Goal: Complete application form

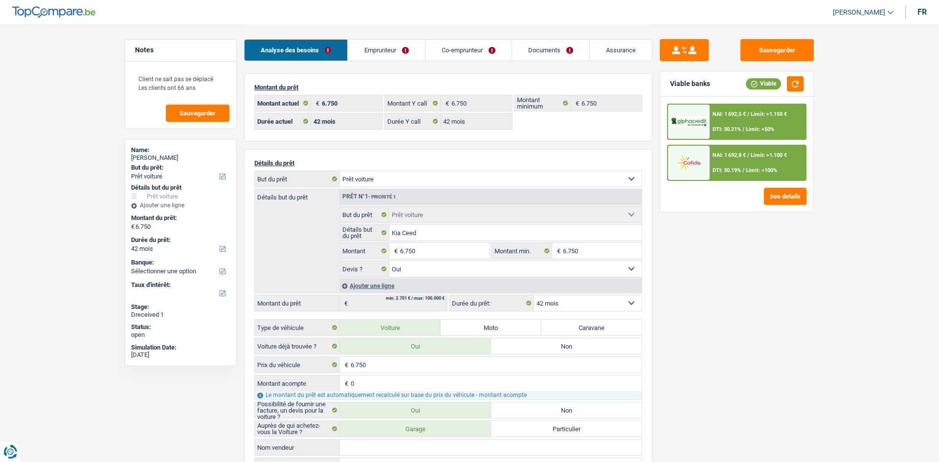
select select "car"
select select "42"
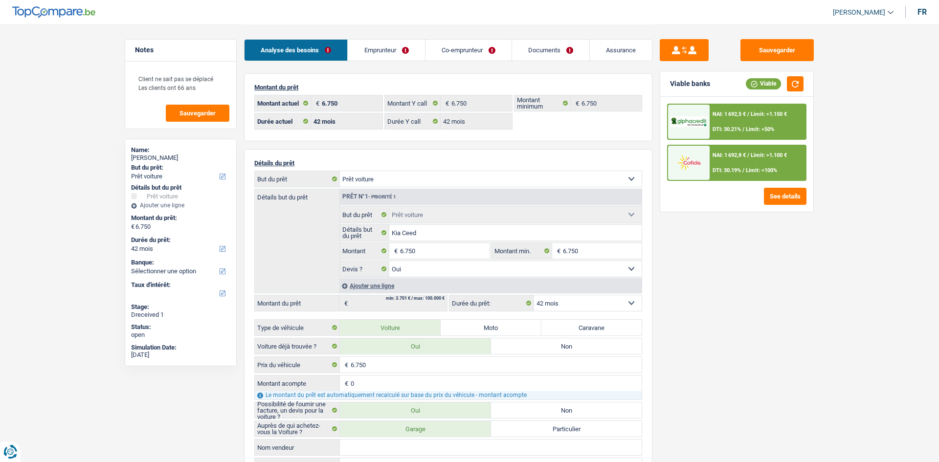
select select "car"
select select "yes"
select select "42"
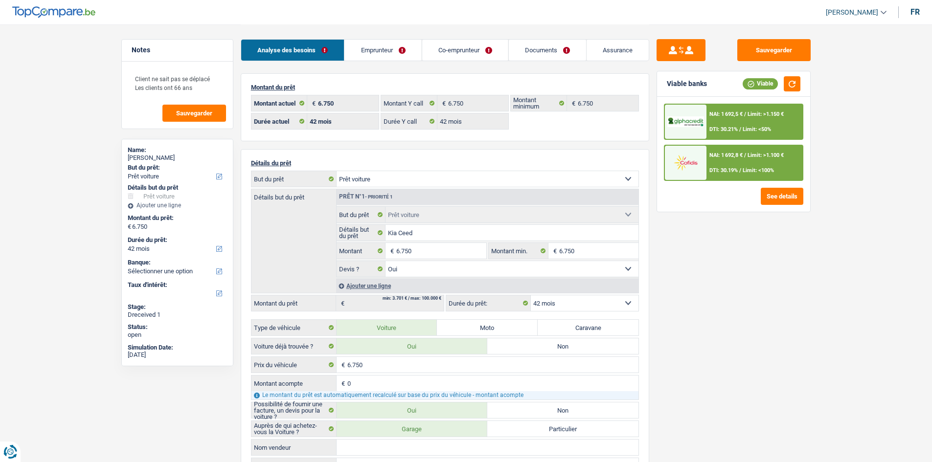
click at [714, 309] on div "Sauvegarder Viable banks Viable NAI: 1 692,5 € / Limit: >1.150 € DTI: 30.21% / …" at bounding box center [733, 243] width 169 height 408
click at [427, 255] on input "6.750" at bounding box center [441, 251] width 90 height 16
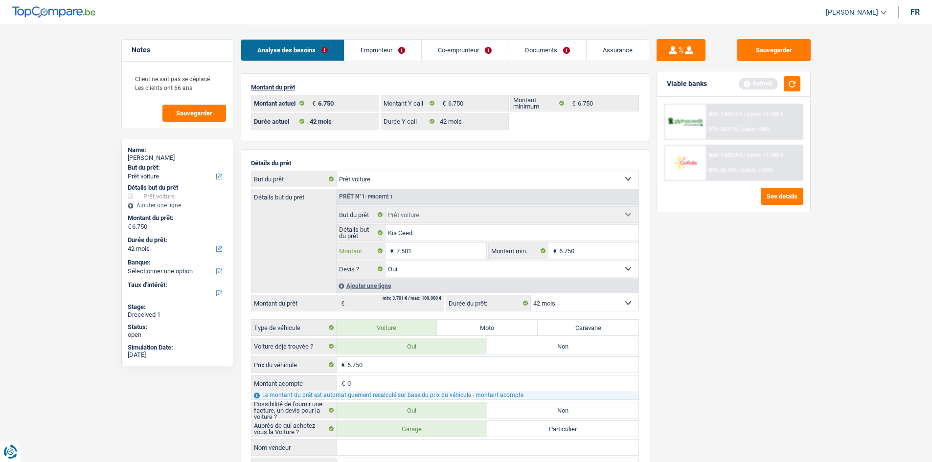
type input "7.501"
select select "48"
type input "7.501"
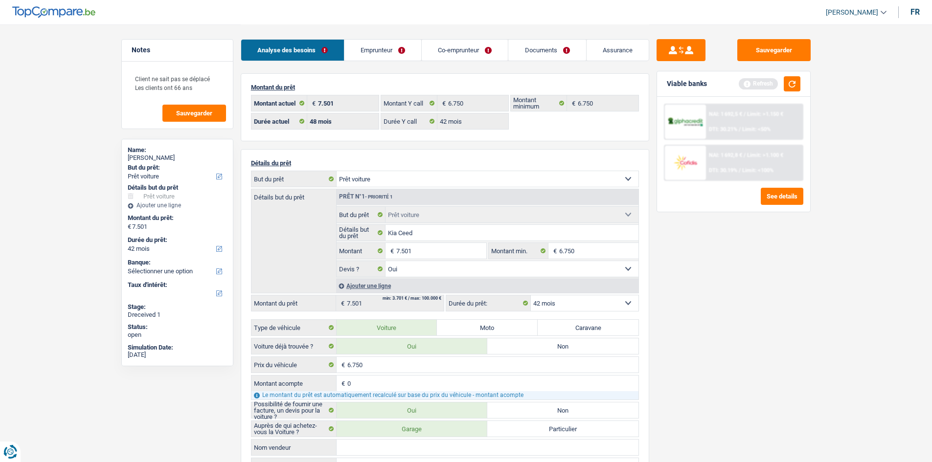
click at [827, 285] on main "Notes Client ne sait pas se déplacé Les clients ont 66 ans Sauvegarder Name: [P…" at bounding box center [466, 385] width 932 height 771
select select "48"
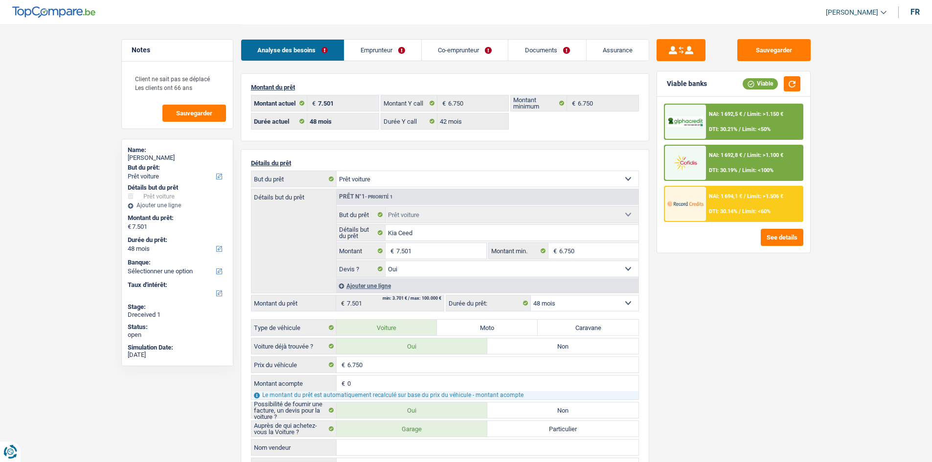
click at [788, 222] on div "NAI: 1 692,5 € / Limit: >1.150 € DTI: 30.21% / Limit: <50% NAI: 1 692,8 € / Lim…" at bounding box center [733, 175] width 153 height 156
click at [767, 204] on div "NAI: 1 694,1 € / Limit: >1.506 € DTI: 30.14% / Limit: <60%" at bounding box center [754, 204] width 96 height 34
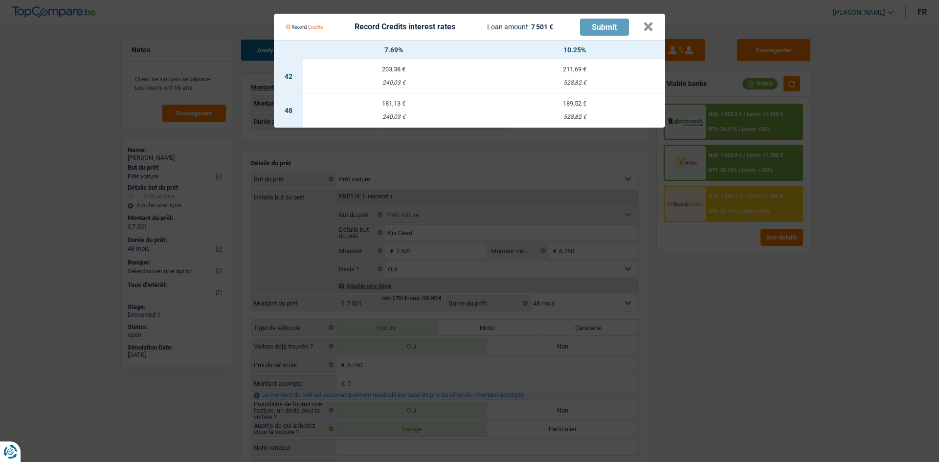
click at [868, 264] on Credits "Record Credits interest rates Loan amount: 7 501 € Submit × 7.69% 10.25% 42 203…" at bounding box center [469, 231] width 939 height 462
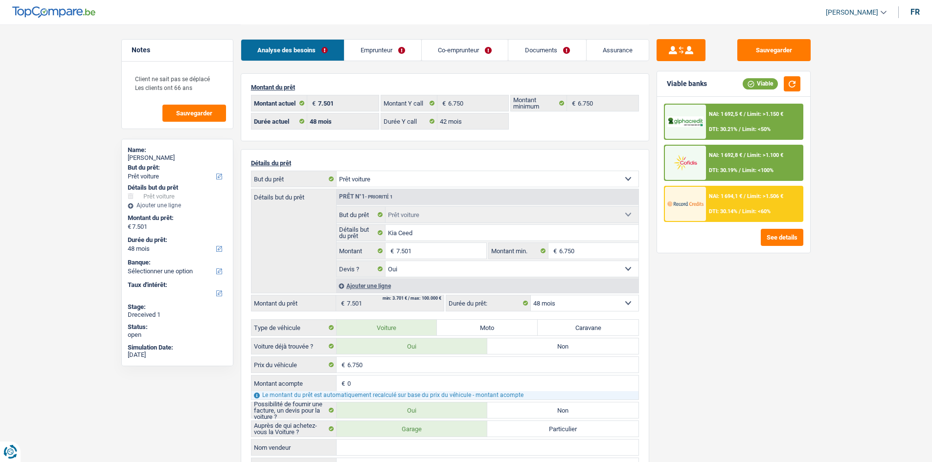
click at [826, 289] on main "Notes Client ne sait pas se déplacé Les clients ont 66 ans Sauvegarder Name: [P…" at bounding box center [466, 385] width 932 height 771
drag, startPoint x: 532, startPoint y: 54, endPoint x: 517, endPoint y: 59, distance: 16.3
click at [532, 54] on link "Documents" at bounding box center [546, 50] width 77 height 21
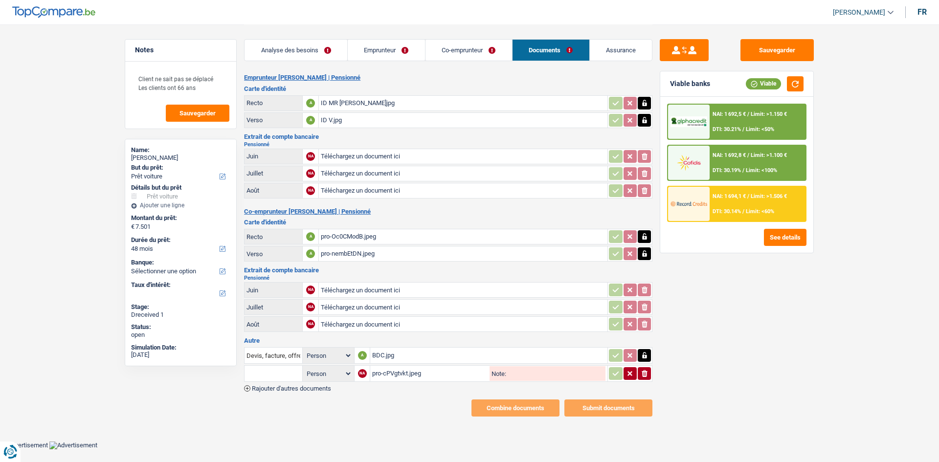
click at [710, 307] on div "Sauvegarder Viable banks Viable NAI: 1 692,5 € / Limit: >1.150 € DTI: 30.21% / …" at bounding box center [737, 243] width 169 height 408
click at [303, 58] on link "Analyse des besoins" at bounding box center [296, 50] width 103 height 21
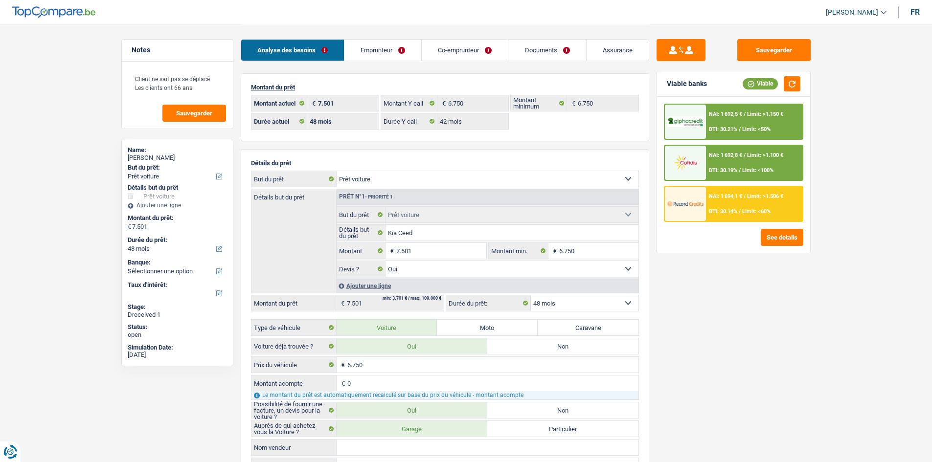
click at [743, 209] on span "Limit: <60%" at bounding box center [756, 211] width 28 height 6
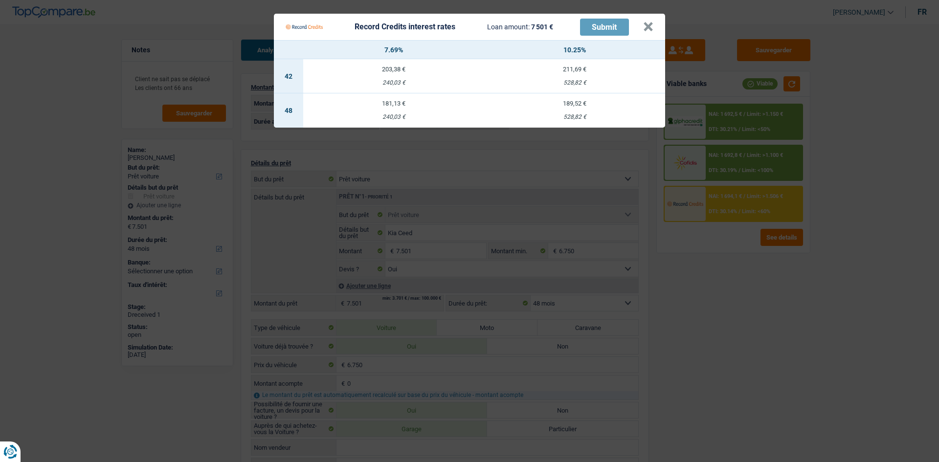
click at [797, 326] on Credits "Record Credits interest rates Loan amount: 7 501 € Submit × 7.69% 10.25% 42 203…" at bounding box center [469, 231] width 939 height 462
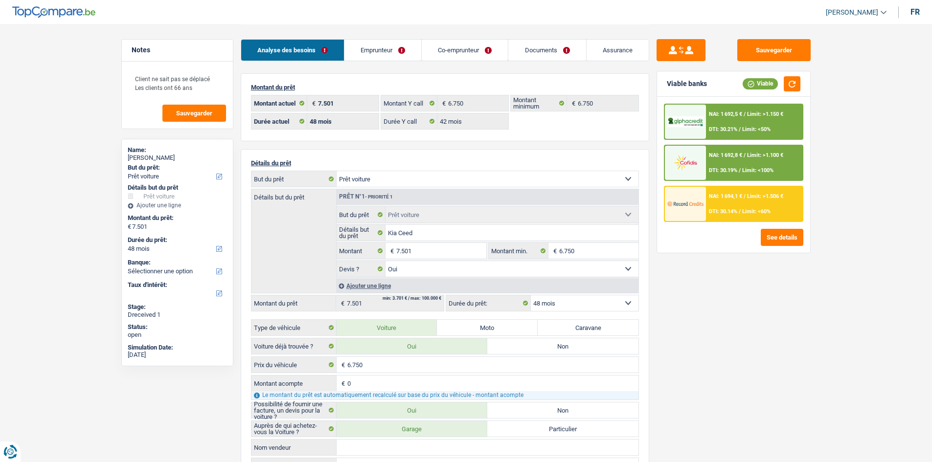
click at [747, 307] on div "Sauvegarder Viable banks Viable NAI: 1 692,5 € / Limit: >1.150 € DTI: 30.21% / …" at bounding box center [733, 243] width 169 height 408
click at [744, 342] on div "Sauvegarder Viable banks Viable NAI: 1 692,5 € / Limit: >1.150 € DTI: 30.21% / …" at bounding box center [733, 243] width 169 height 408
click at [748, 342] on div "Sauvegarder Viable banks Viable NAI: 1 692,5 € / Limit: >1.150 € DTI: 30.21% / …" at bounding box center [733, 243] width 169 height 408
click at [68, 185] on main "Notes Client ne sait pas se déplacé Les clients ont 66 ans Sauvegarder Name: [P…" at bounding box center [466, 385] width 932 height 771
click at [406, 52] on link "Emprunteur" at bounding box center [382, 50] width 77 height 21
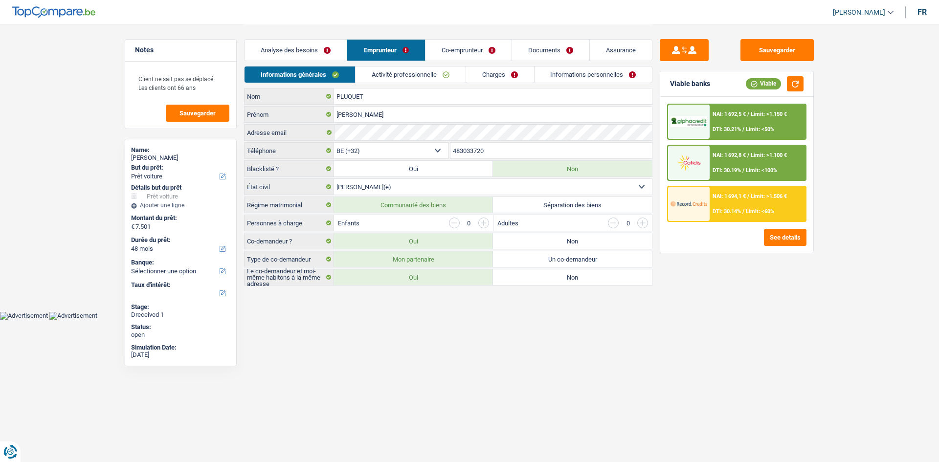
click at [460, 47] on link "Co-emprunteur" at bounding box center [469, 50] width 86 height 21
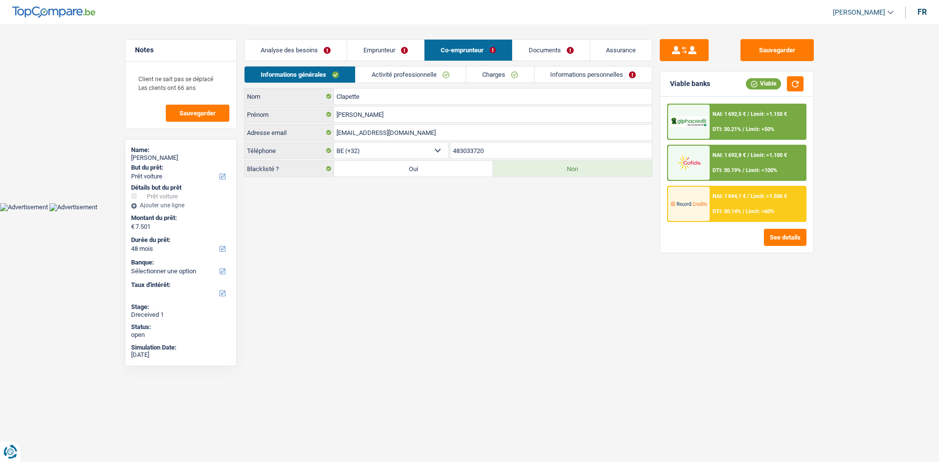
click at [329, 51] on link "Analyse des besoins" at bounding box center [296, 50] width 102 height 21
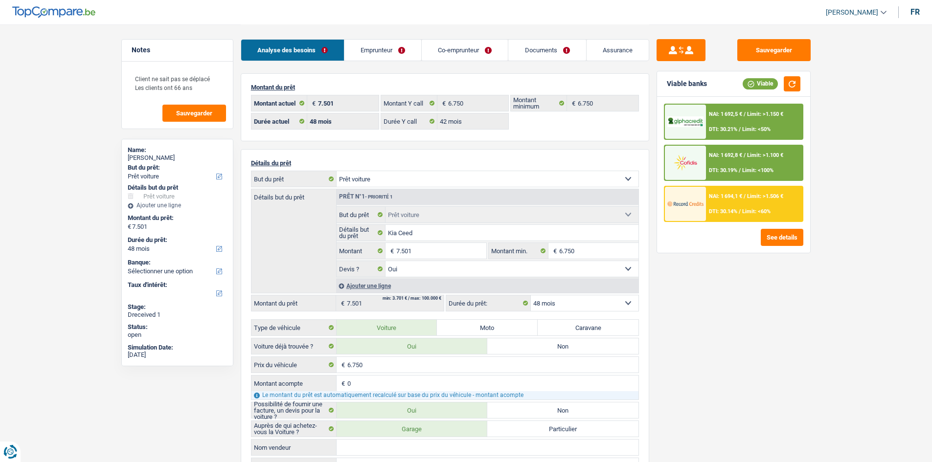
click at [704, 309] on div "Sauvegarder Viable banks Viable NAI: 1 692,5 € / Limit: >1.150 € DTI: 30.21% / …" at bounding box center [733, 243] width 169 height 408
click at [767, 213] on span "Limit: <60%" at bounding box center [756, 211] width 28 height 6
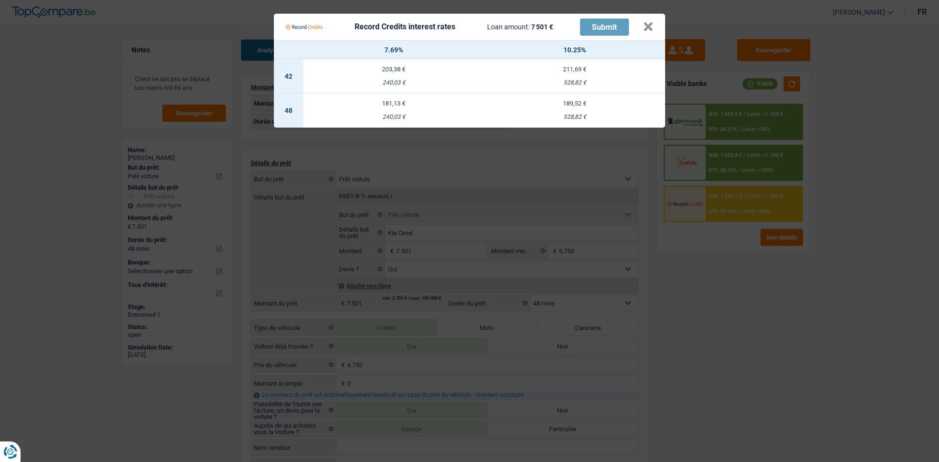
click at [752, 349] on Credits "Record Credits interest rates Loan amount: 7 501 € Submit × 7.69% 10.25% 42 203…" at bounding box center [469, 231] width 939 height 462
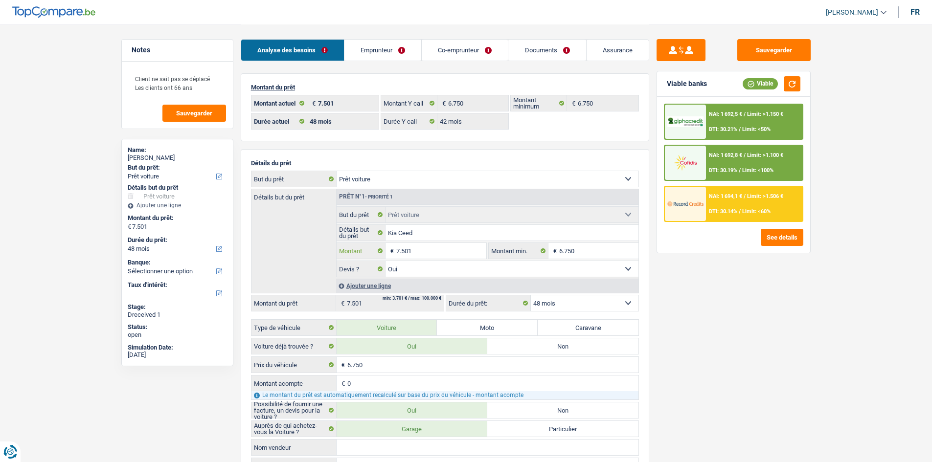
click at [457, 255] on input "7.501" at bounding box center [441, 251] width 90 height 16
click at [587, 249] on input "6.750" at bounding box center [598, 251] width 79 height 16
paste input "7.501"
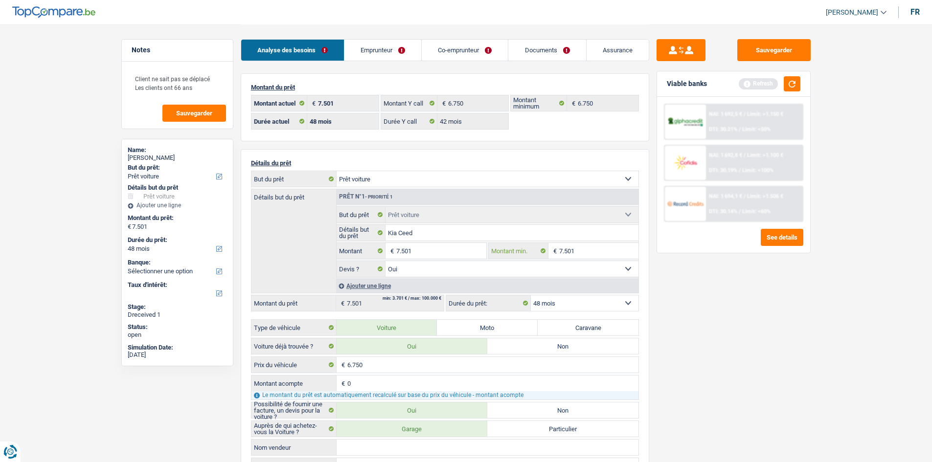
type input "7.501"
drag, startPoint x: 487, startPoint y: 177, endPoint x: 486, endPoint y: 185, distance: 7.9
click at [487, 177] on select "Confort maison: meubles, textile, peinture, électroménager, outillage non-profe…" at bounding box center [488, 179] width 302 height 16
select select "household"
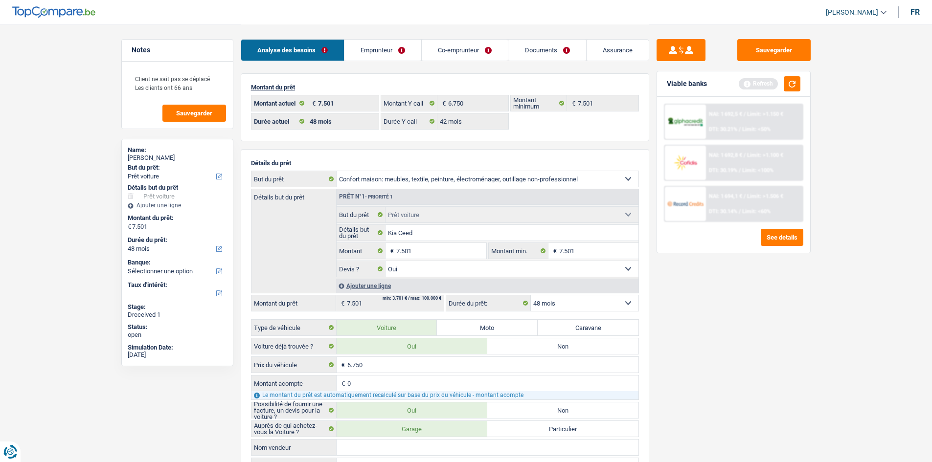
click at [337, 171] on select "Confort maison: meubles, textile, peinture, électroménager, outillage non-profe…" at bounding box center [488, 179] width 302 height 16
select select "household"
select select
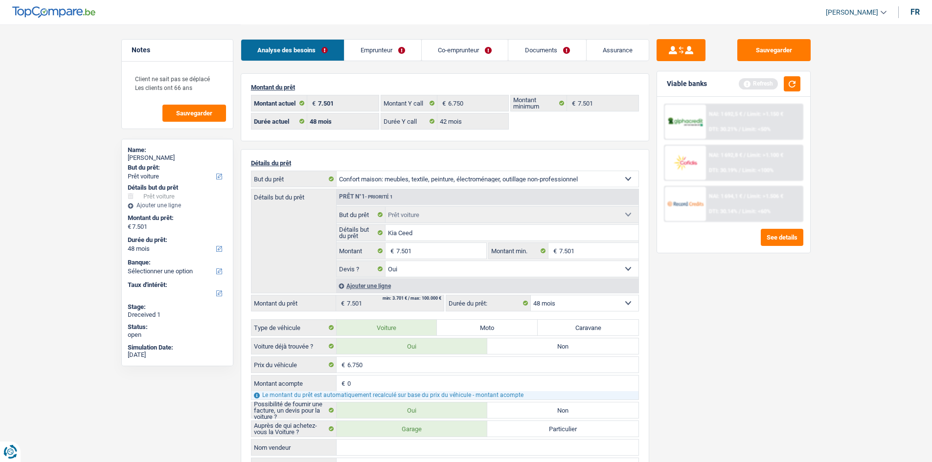
radio input "false"
select select "car"
select select "yes"
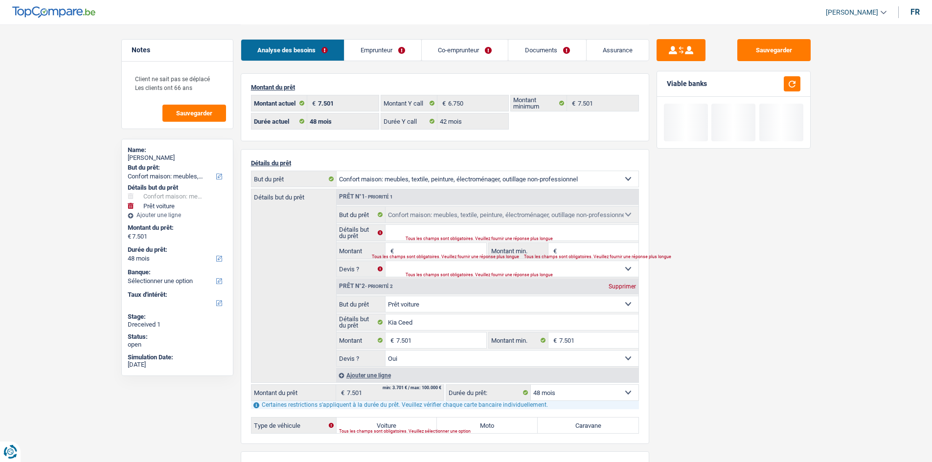
click at [477, 302] on select "Confort maison: meubles, textile, peinture, électroménager, outillage non-profe…" at bounding box center [512, 304] width 253 height 16
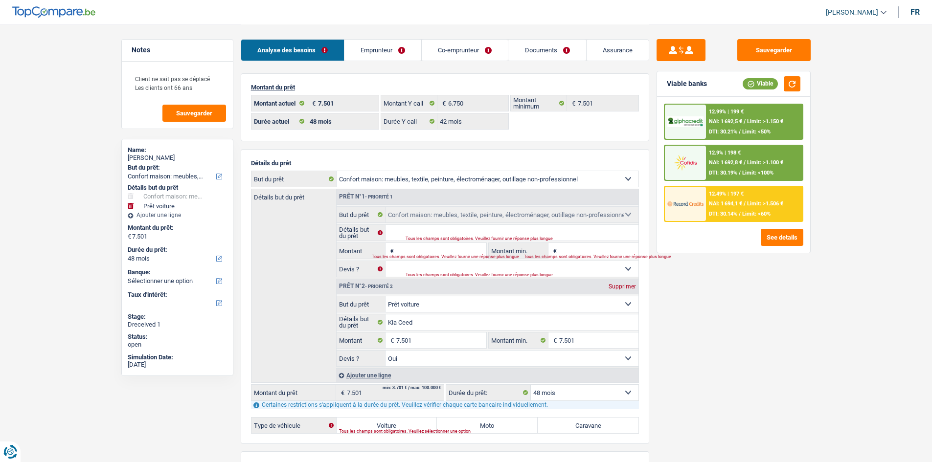
select select "household"
click at [386, 296] on select "Confort maison: meubles, textile, peinture, électroménager, outillage non-profe…" at bounding box center [512, 304] width 253 height 16
select select "household"
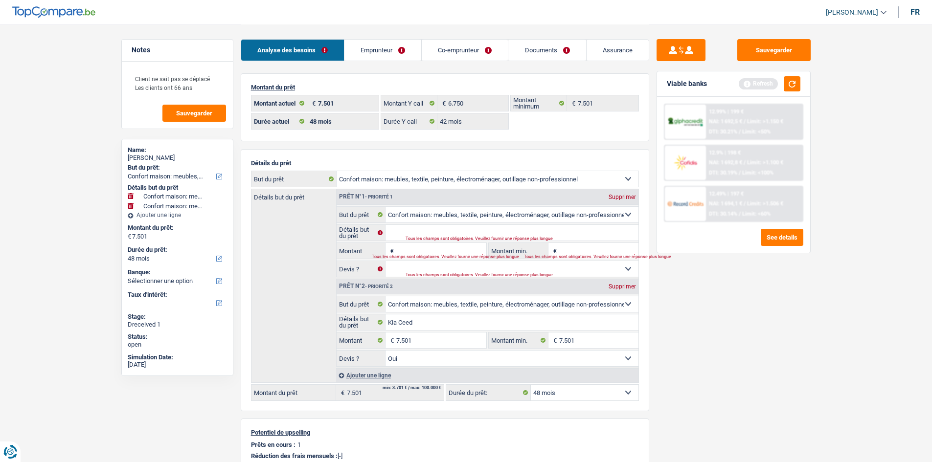
click at [618, 197] on div "Supprimer" at bounding box center [622, 197] width 32 height 6
type input "Kia Ceed"
type input "7.501"
select select "yes"
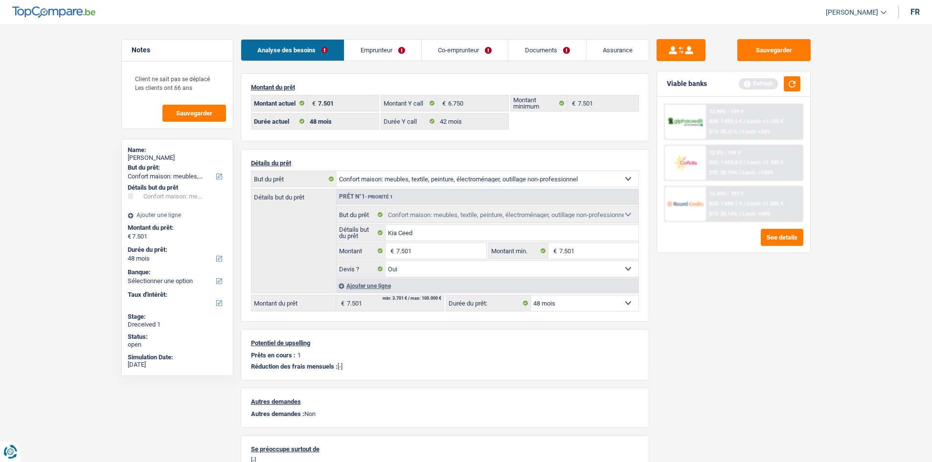
click at [753, 310] on div "Sauvegarder Viable banks Refresh 12.99% | 199 € NAI: 1 692,5 € / Limit: >1.150 …" at bounding box center [733, 243] width 169 height 408
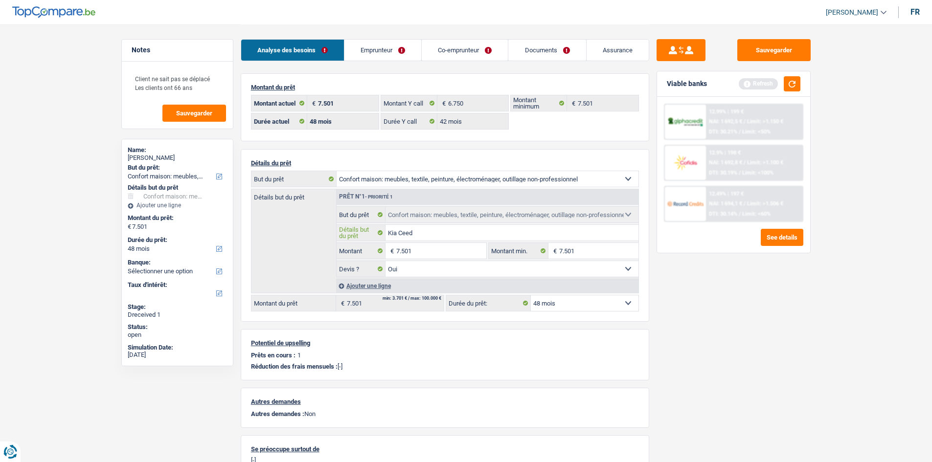
click at [485, 232] on input "Kia Ceed" at bounding box center [512, 233] width 253 height 16
click at [441, 231] on input "Kia Ceed" at bounding box center [512, 233] width 253 height 16
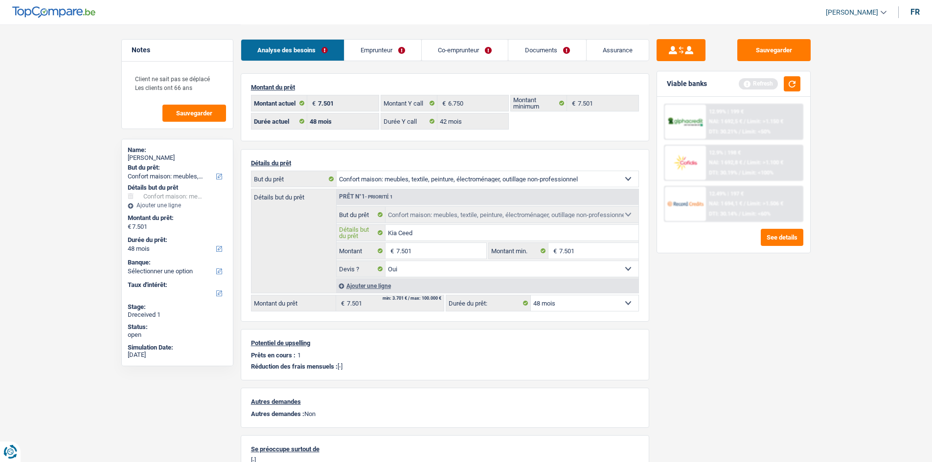
paste input "Ameublement + Sommier + Lit + Lave vaisselle + Lave linge + TV + Frigo"
type input "Ameublement + Sommier + Lit + Lave vaisselle + Lave linge + TV + Frigo"
drag, startPoint x: 756, startPoint y: 309, endPoint x: 766, endPoint y: 301, distance: 12.5
click at [763, 305] on div "Sauvegarder Viable banks Refresh 12.99% | 199 € NAI: 1 692,5 € / Limit: >1.150 …" at bounding box center [733, 243] width 169 height 408
click at [799, 83] on button "button" at bounding box center [792, 83] width 17 height 15
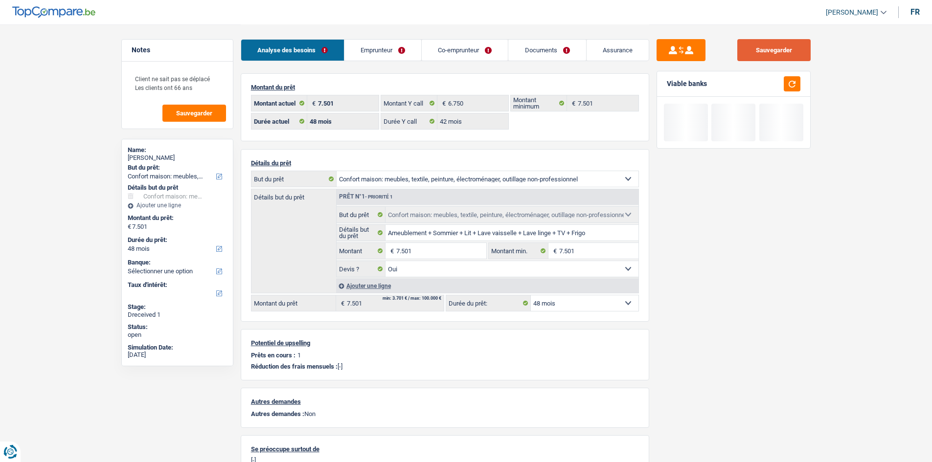
click at [798, 45] on button "Sauvegarder" at bounding box center [773, 50] width 73 height 22
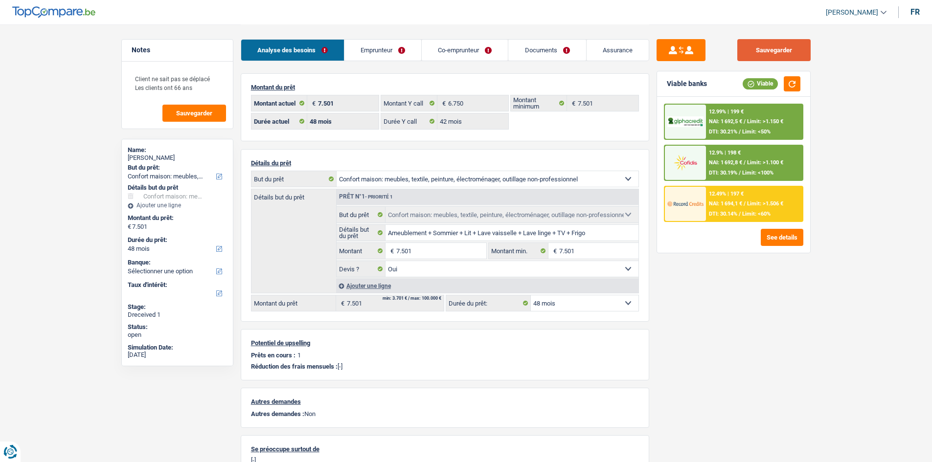
click at [795, 48] on button "Sauvegarder" at bounding box center [773, 50] width 73 height 22
